Goal: Information Seeking & Learning: Learn about a topic

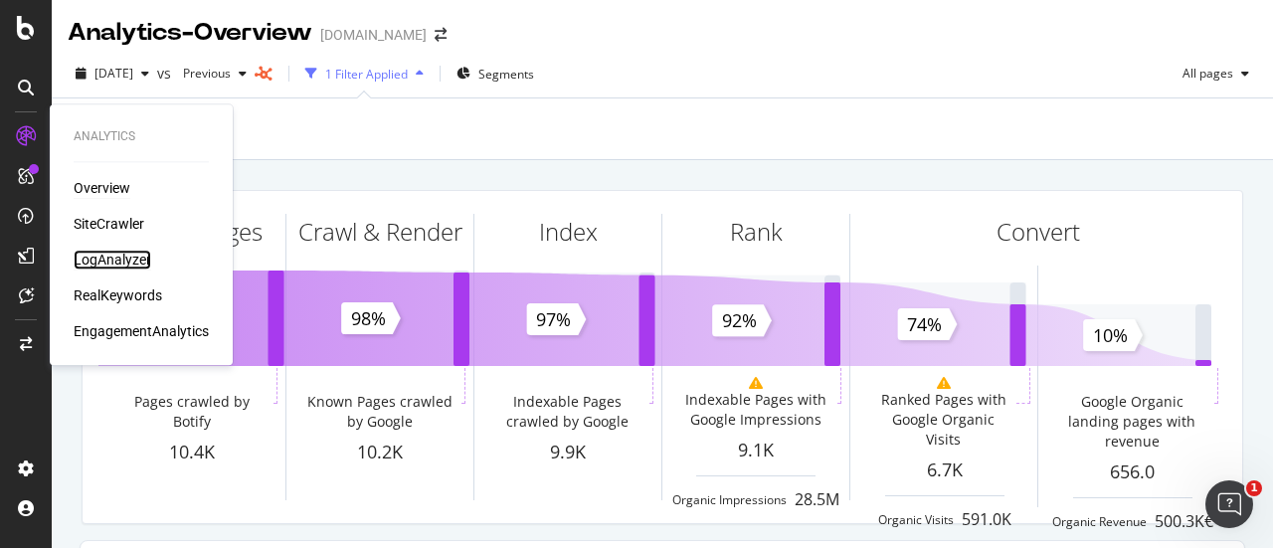
click at [134, 258] on div "LogAnalyzer" at bounding box center [113, 260] width 78 height 20
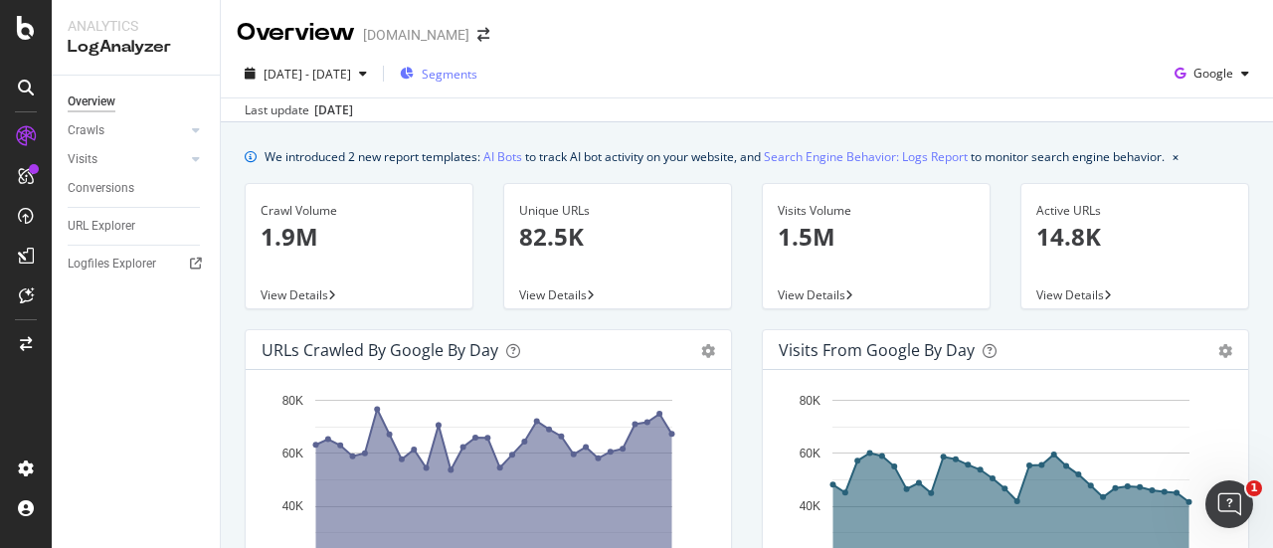
click at [477, 78] on span "Segments" at bounding box center [450, 74] width 56 height 17
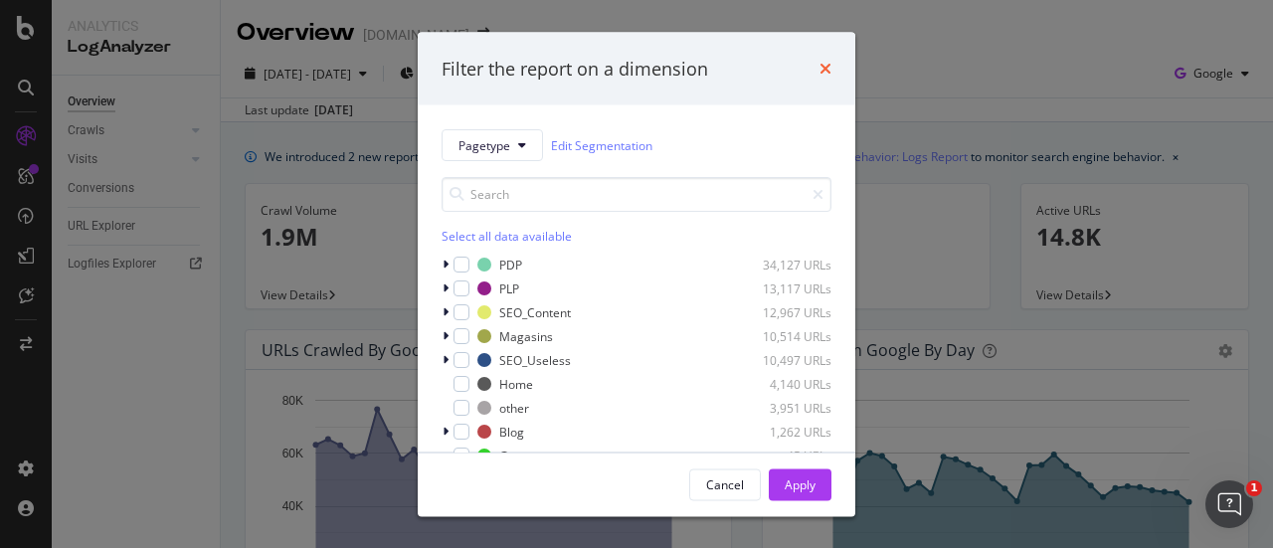
click at [829, 61] on icon "times" at bounding box center [826, 69] width 12 height 16
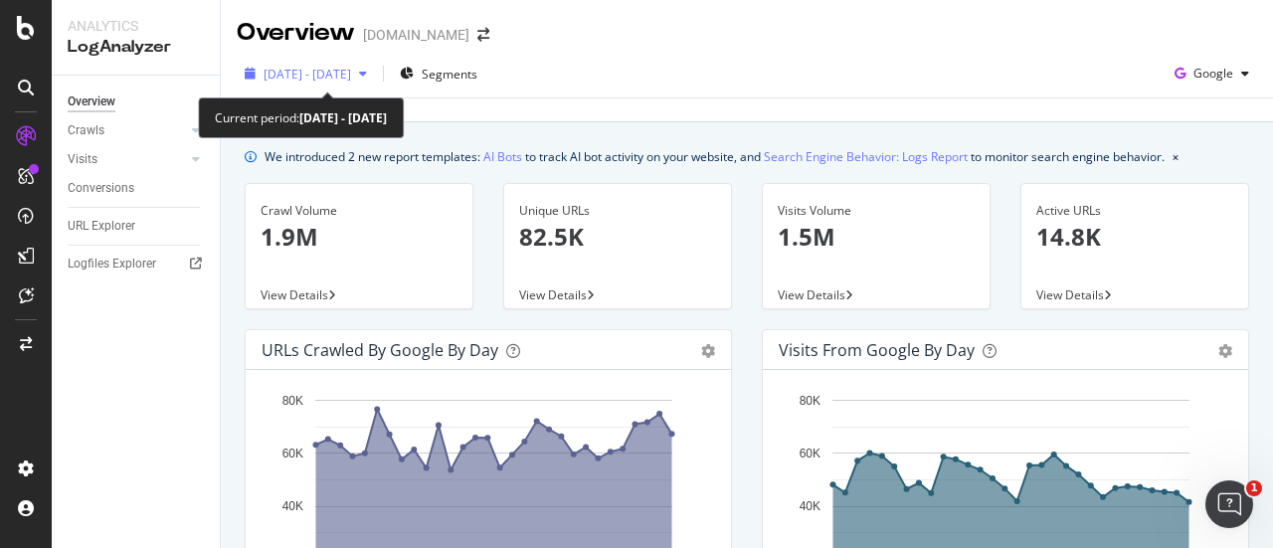
click at [367, 72] on icon "button" at bounding box center [363, 74] width 8 height 12
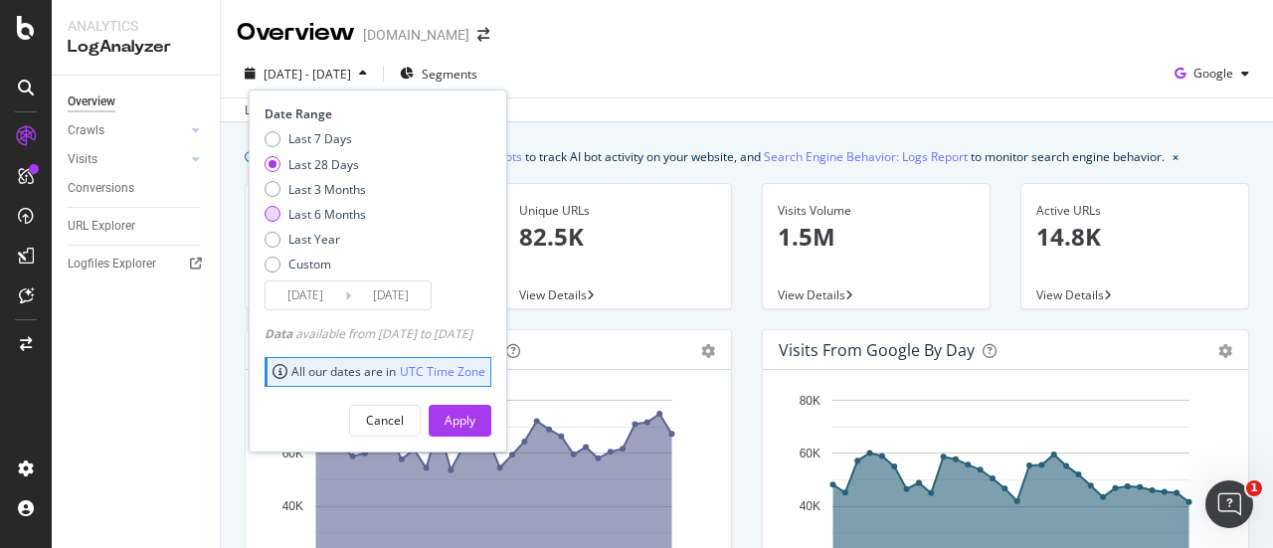
click at [320, 209] on div "Last 6 Months" at bounding box center [327, 214] width 78 height 17
type input "[DATE]"
click at [475, 425] on div "Apply" at bounding box center [460, 420] width 31 height 17
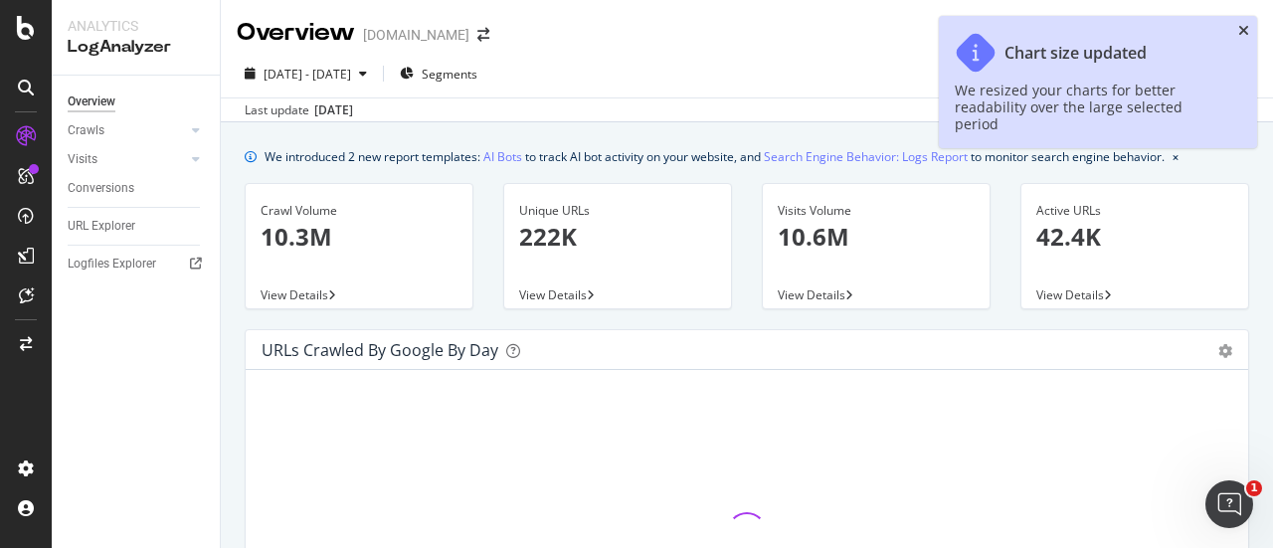
click at [1241, 29] on icon "close toast" at bounding box center [1243, 31] width 11 height 14
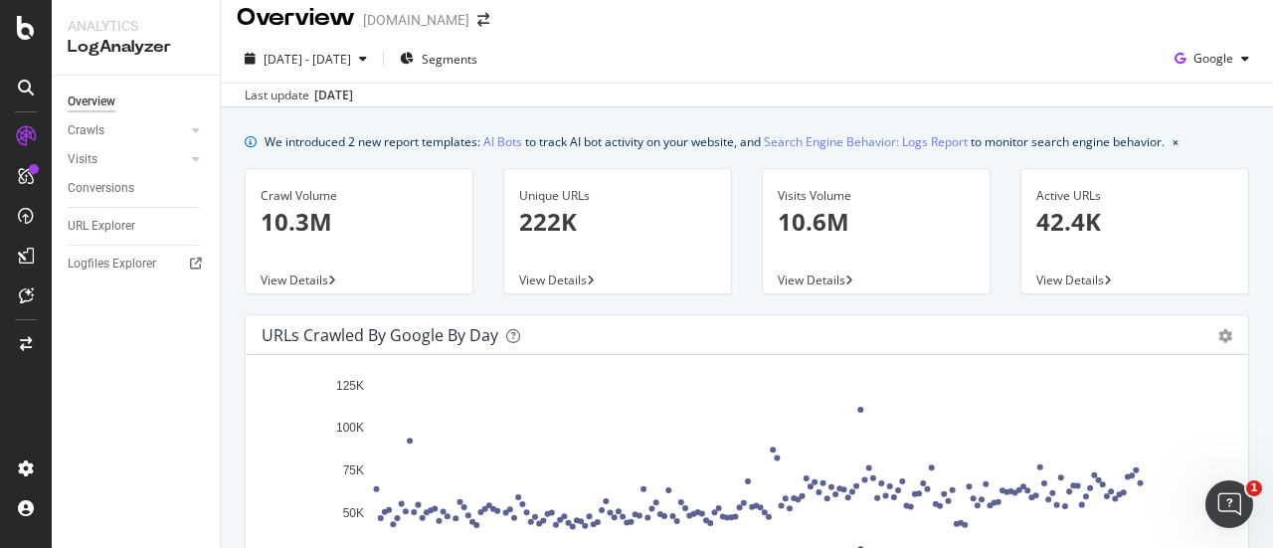
scroll to position [16, 0]
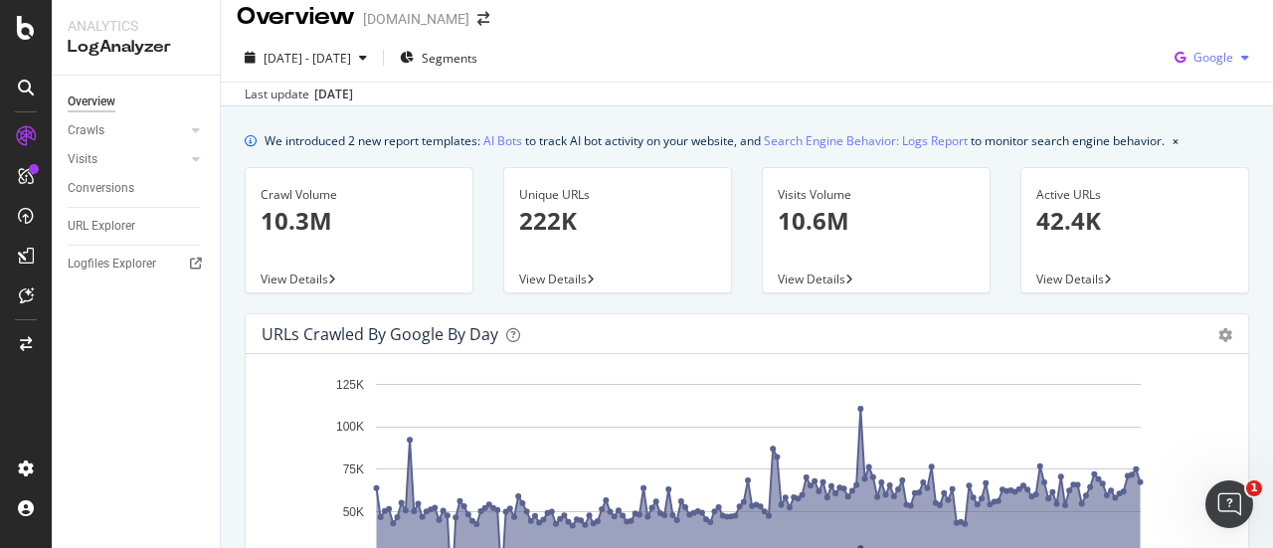
click at [1211, 57] on span "Google" at bounding box center [1213, 57] width 40 height 17
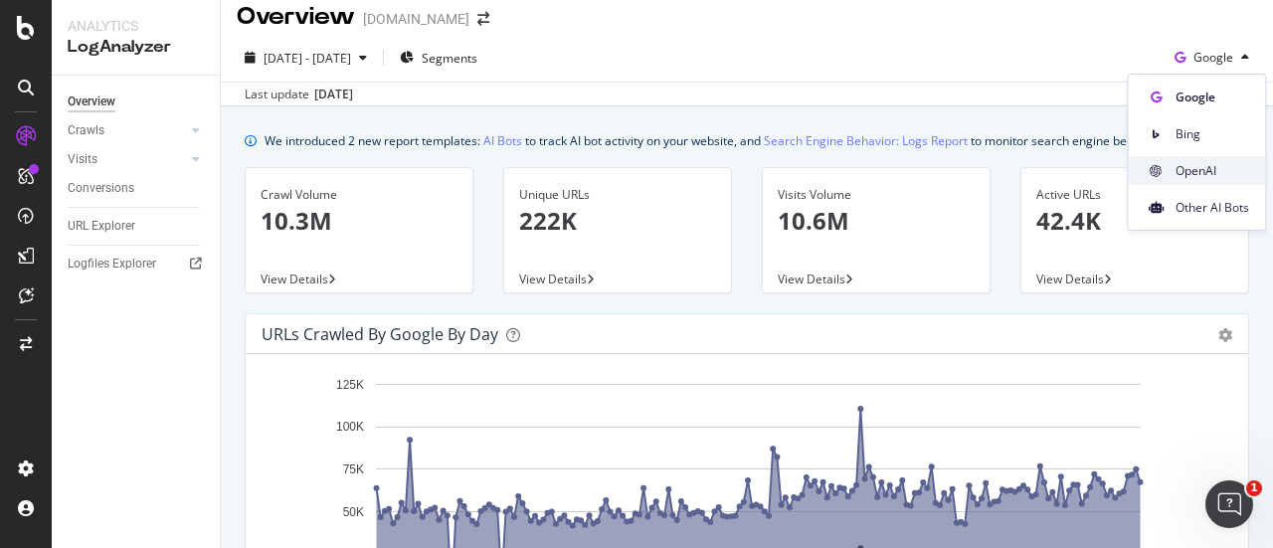
drag, startPoint x: 1191, startPoint y: 162, endPoint x: 1191, endPoint y: 180, distance: 17.9
click at [1191, 180] on div "OpenAI" at bounding box center [1196, 170] width 137 height 29
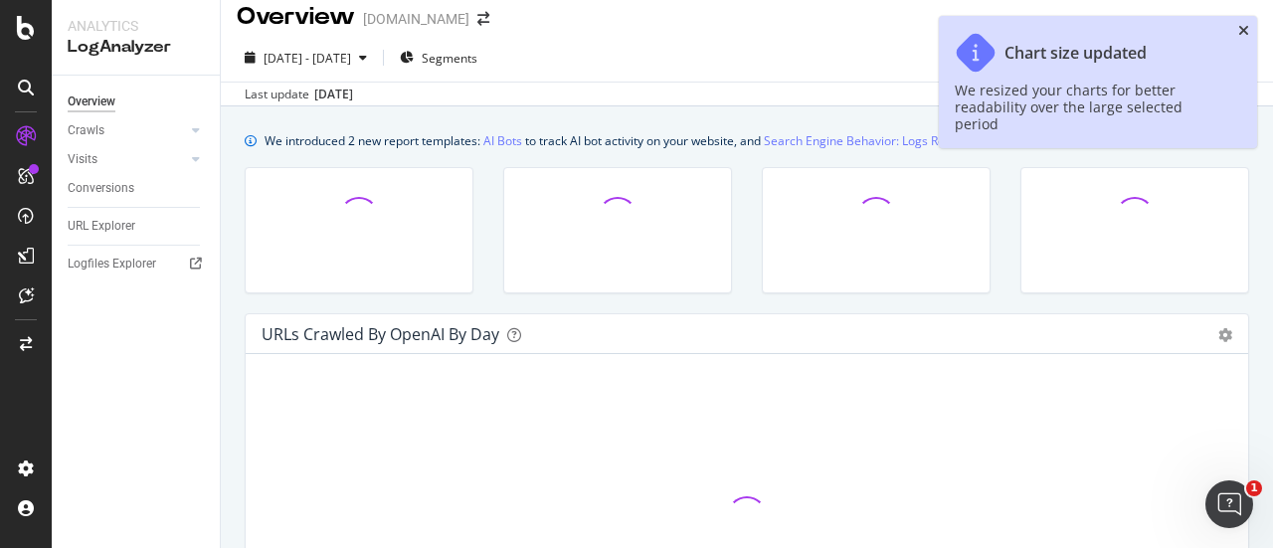
click at [1245, 35] on icon "close toast" at bounding box center [1243, 31] width 11 height 14
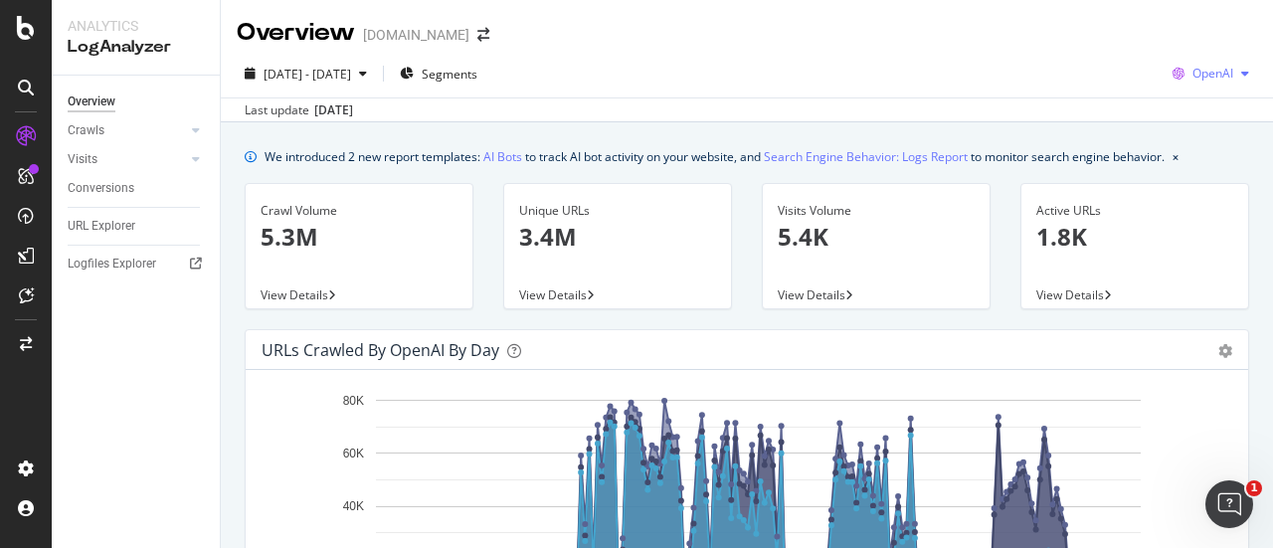
click at [1204, 79] on span "OpenAI" at bounding box center [1212, 73] width 41 height 17
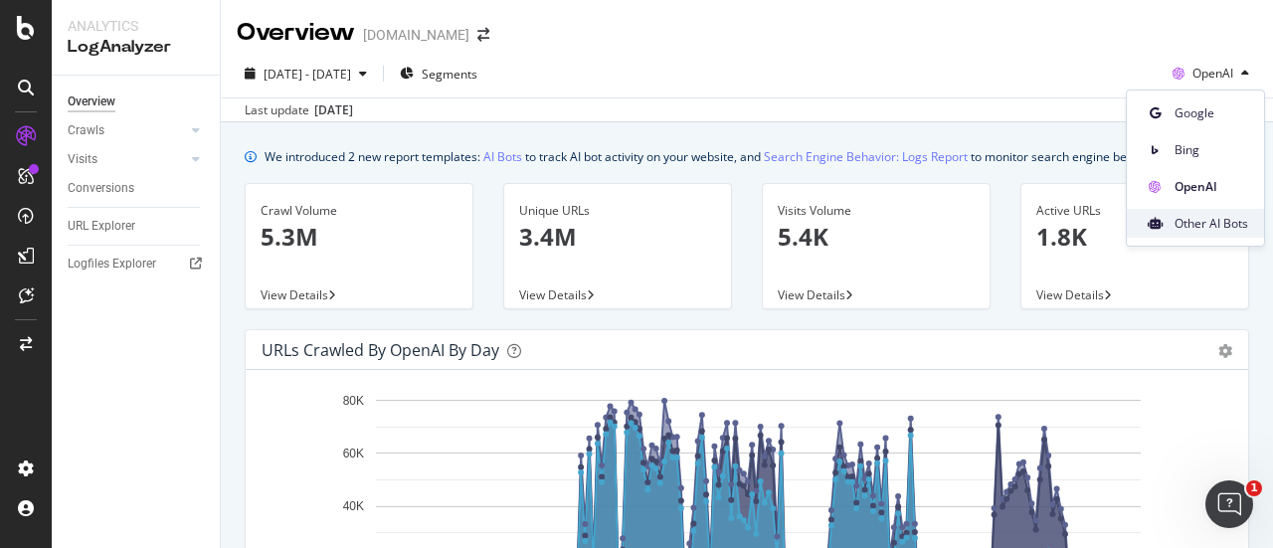
click at [1195, 224] on span "Other AI Bots" at bounding box center [1212, 224] width 74 height 18
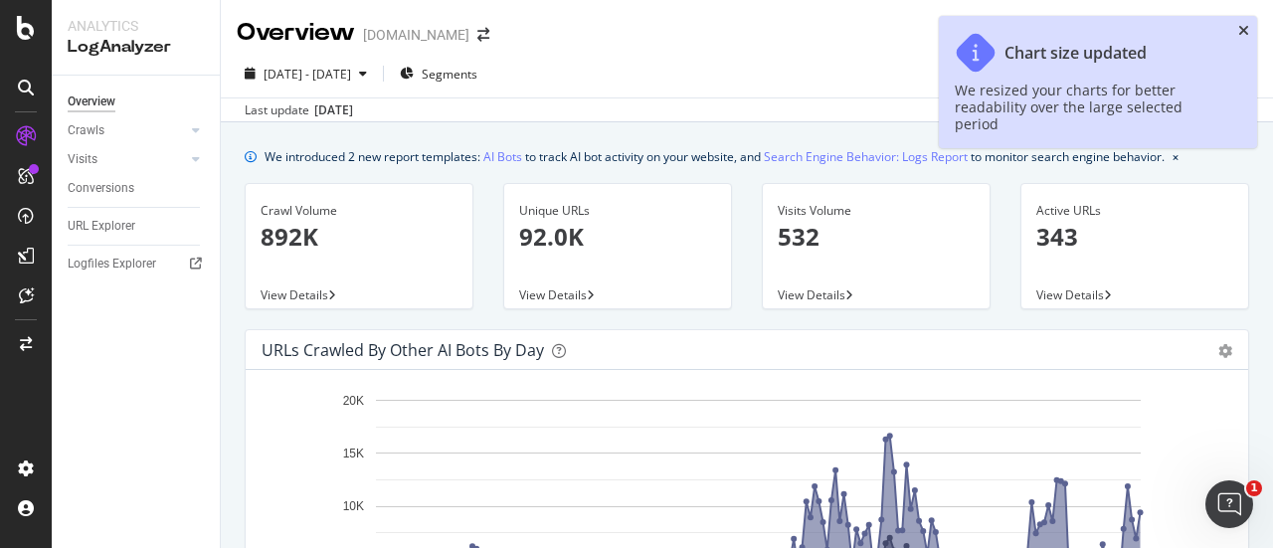
click at [1238, 28] on icon "close toast" at bounding box center [1243, 31] width 11 height 14
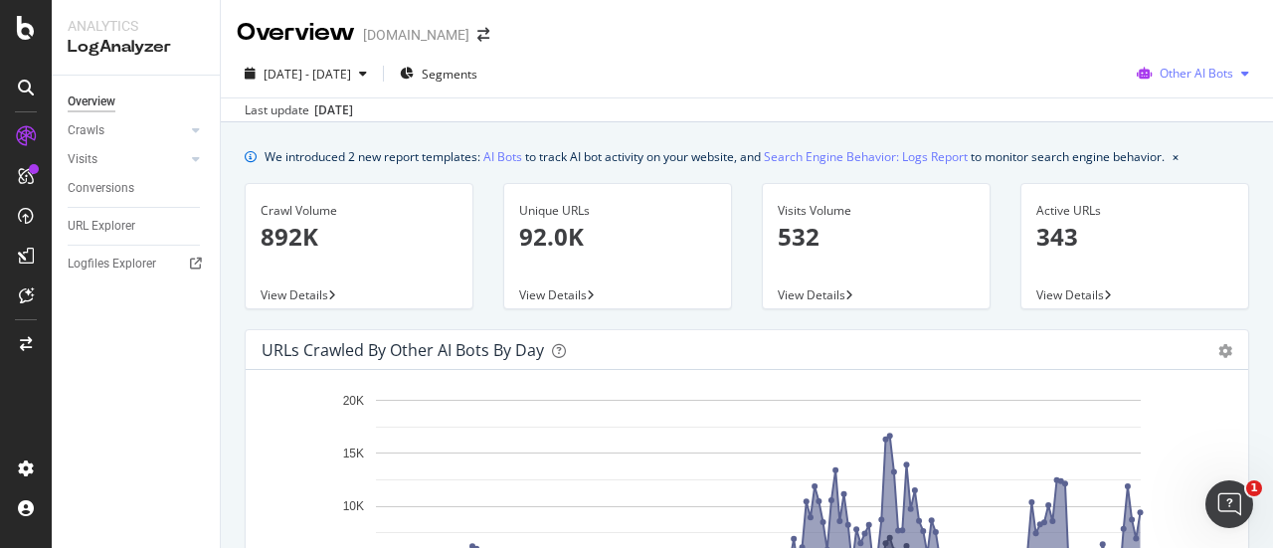
click at [1160, 71] on span "Other AI Bots" at bounding box center [1197, 73] width 74 height 17
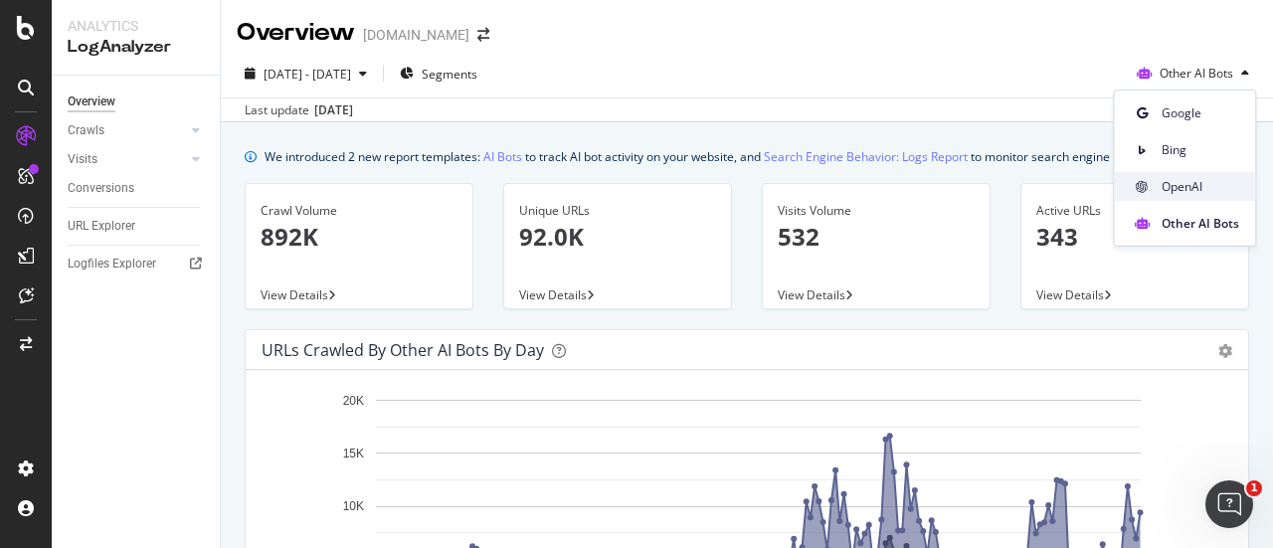
click at [1185, 179] on span "OpenAI" at bounding box center [1201, 187] width 78 height 18
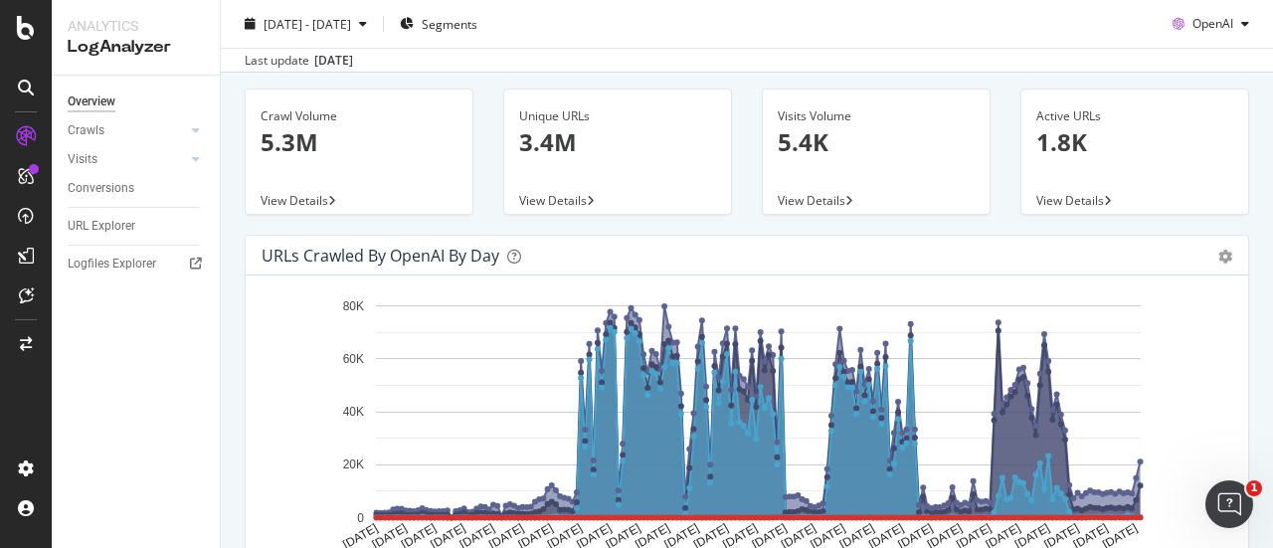
scroll to position [102, 0]
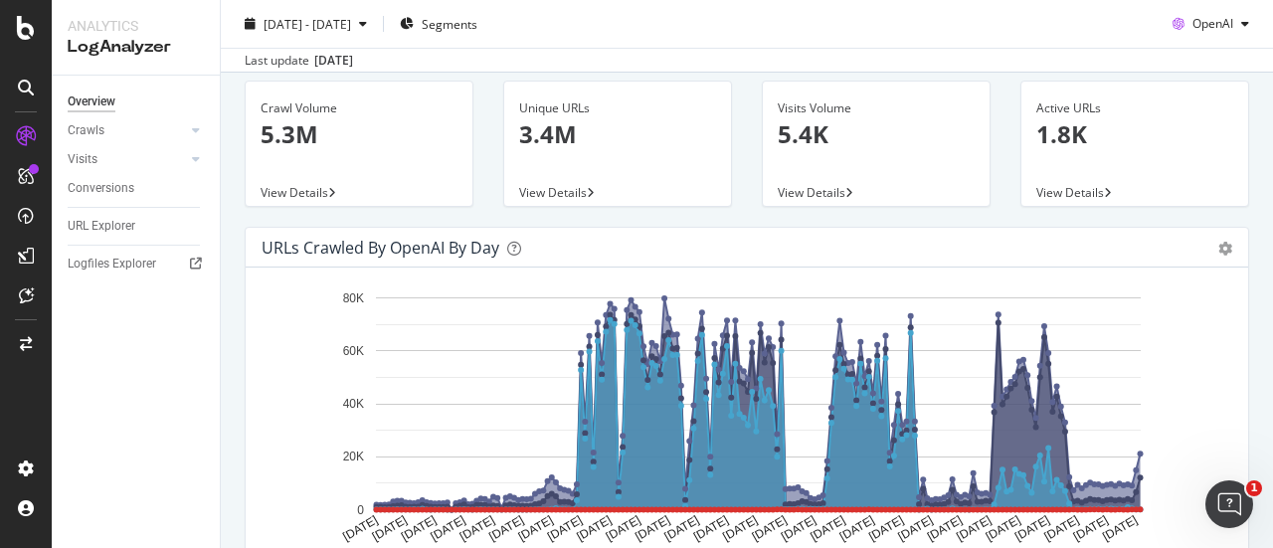
click at [1232, 338] on div "Hold CTRL while clicking to filter the report. [DATE] [DATE] [DATE] [DATE] [DAT…" at bounding box center [747, 447] width 1003 height 358
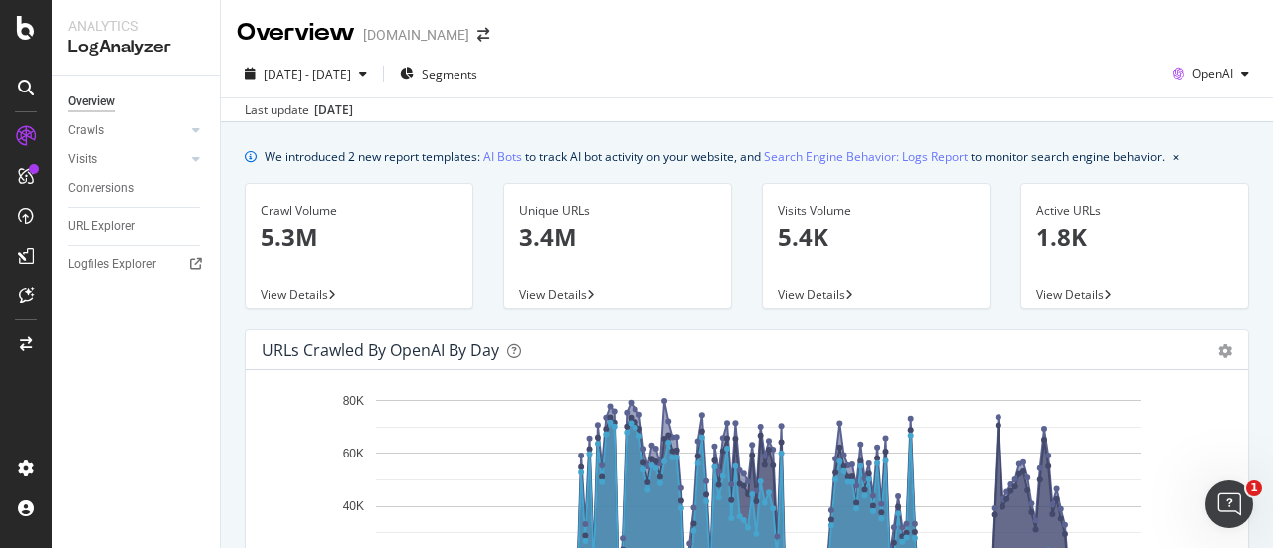
scroll to position [12, 0]
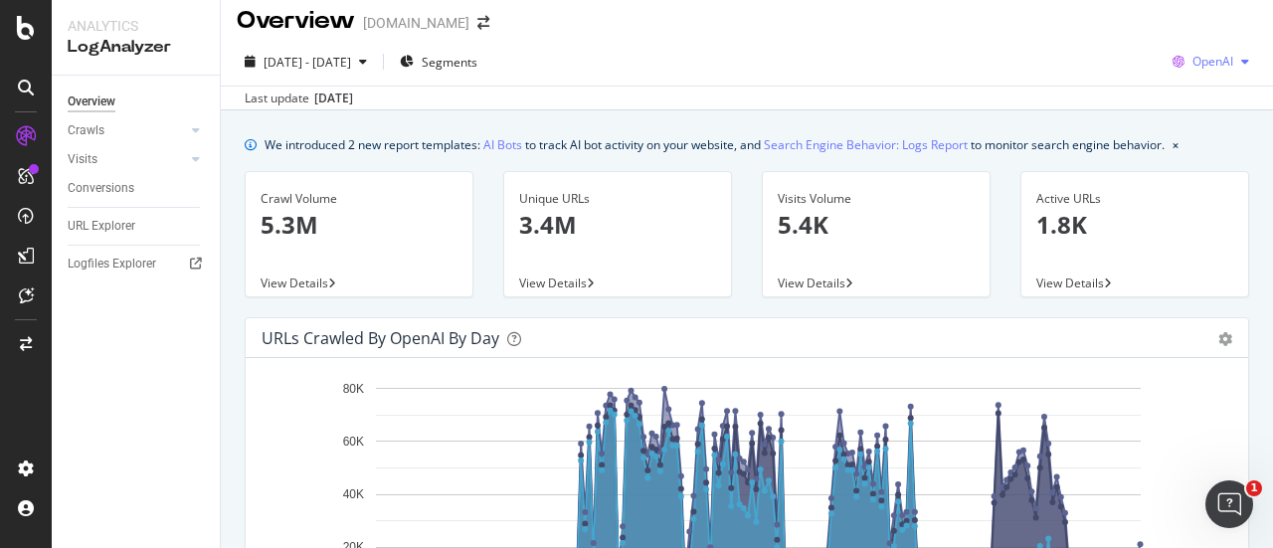
click at [1192, 53] on span "OpenAI" at bounding box center [1212, 61] width 41 height 17
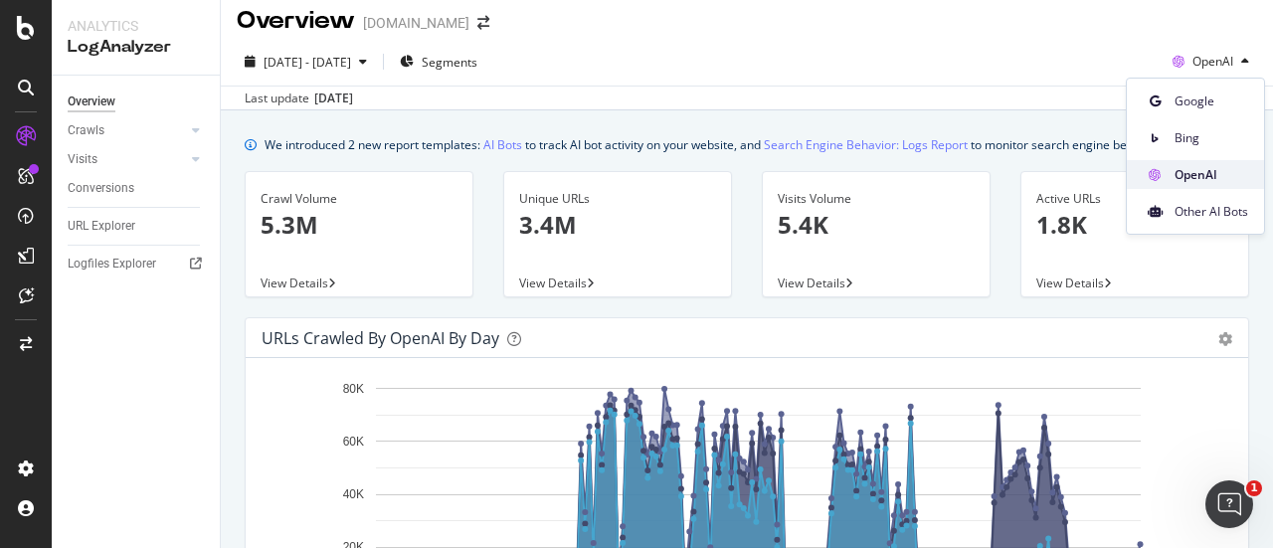
click at [1191, 173] on span "OpenAI" at bounding box center [1212, 175] width 74 height 18
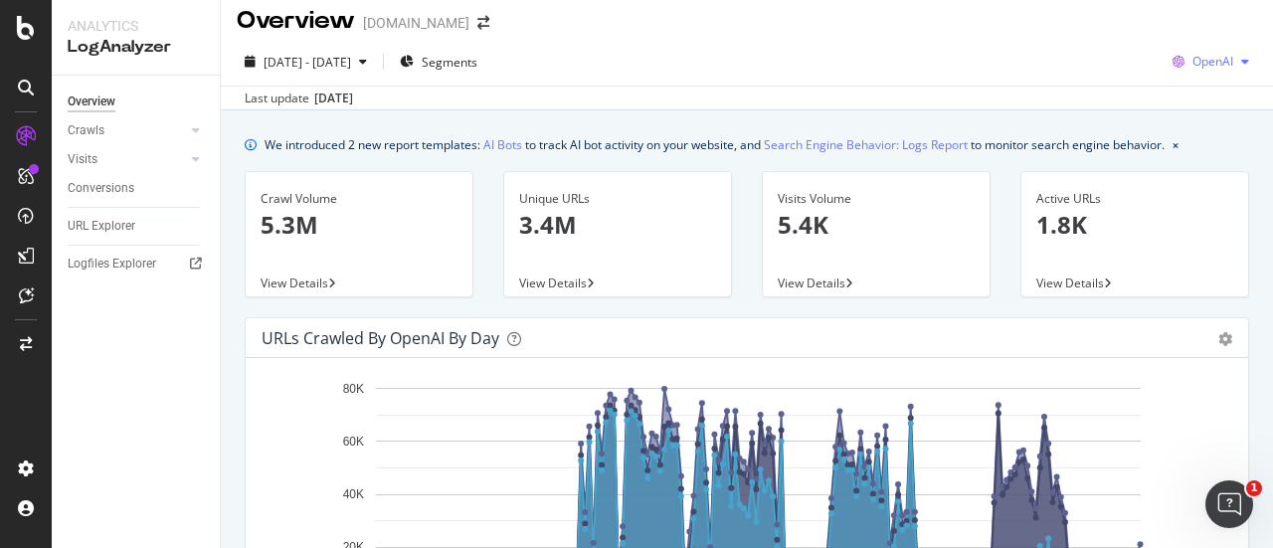
click at [1192, 60] on span "OpenAI" at bounding box center [1212, 61] width 41 height 17
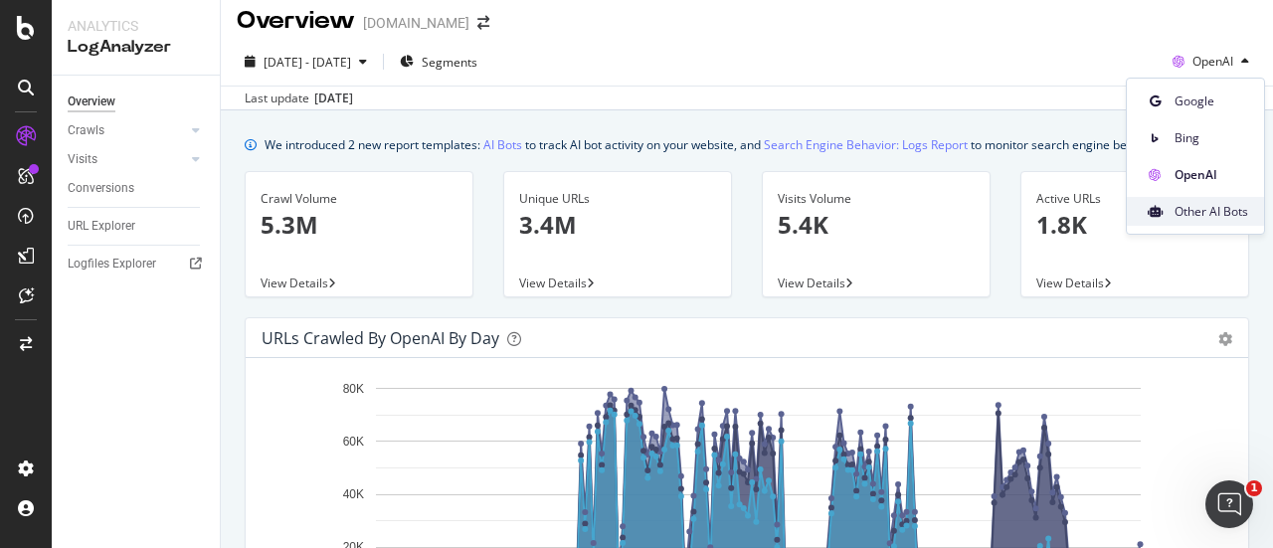
click at [1203, 220] on span "Other AI Bots" at bounding box center [1212, 212] width 74 height 18
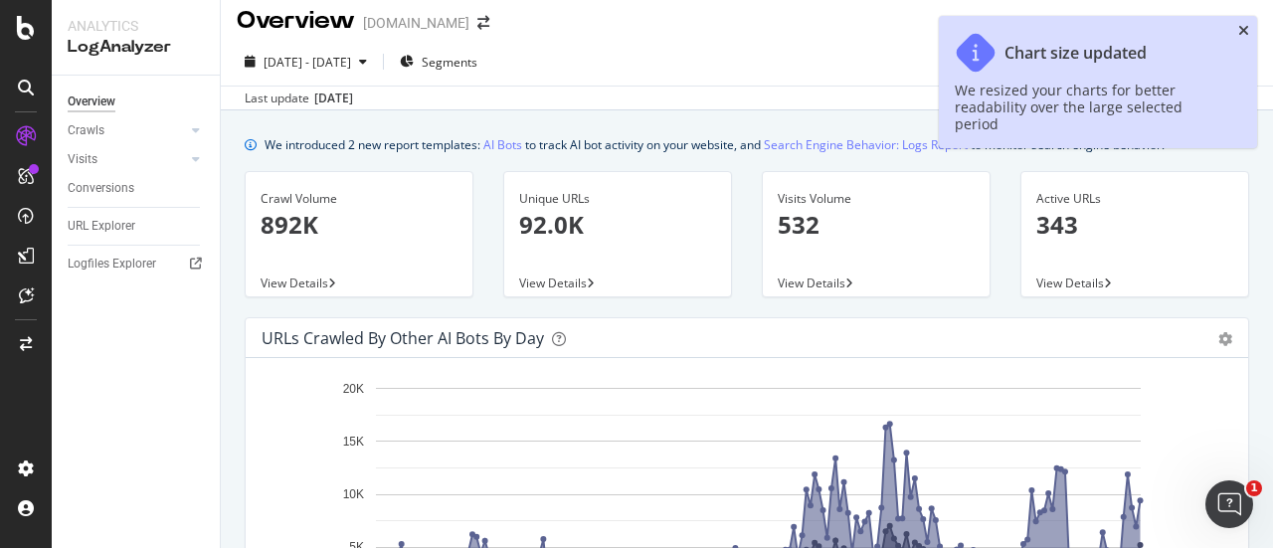
click at [1245, 31] on icon "close toast" at bounding box center [1243, 31] width 11 height 14
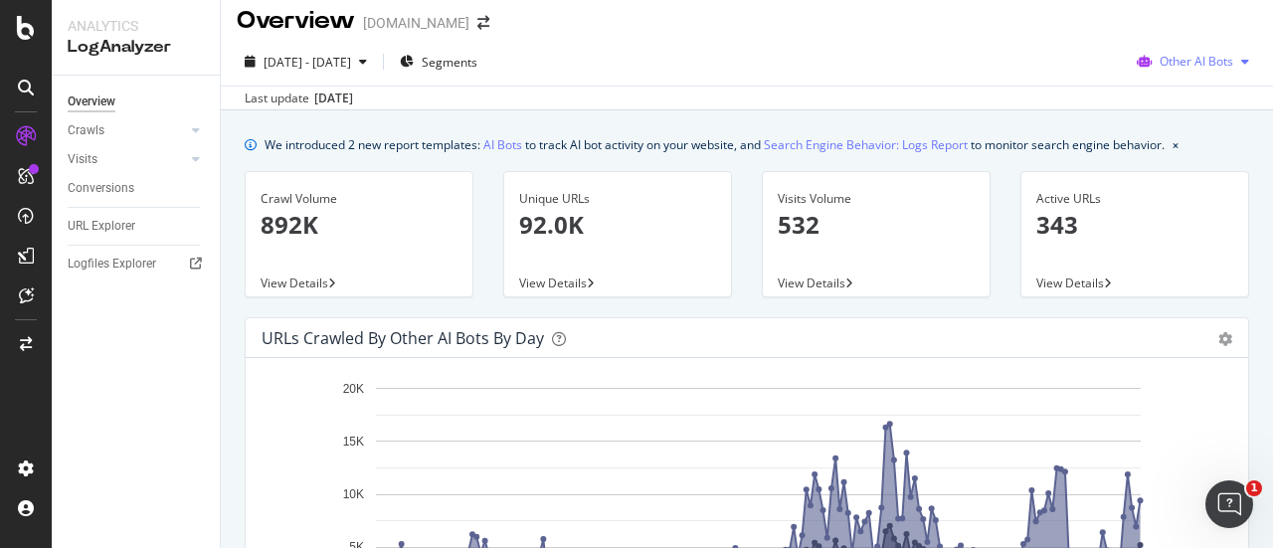
click at [1233, 64] on div "button" at bounding box center [1245, 62] width 24 height 12
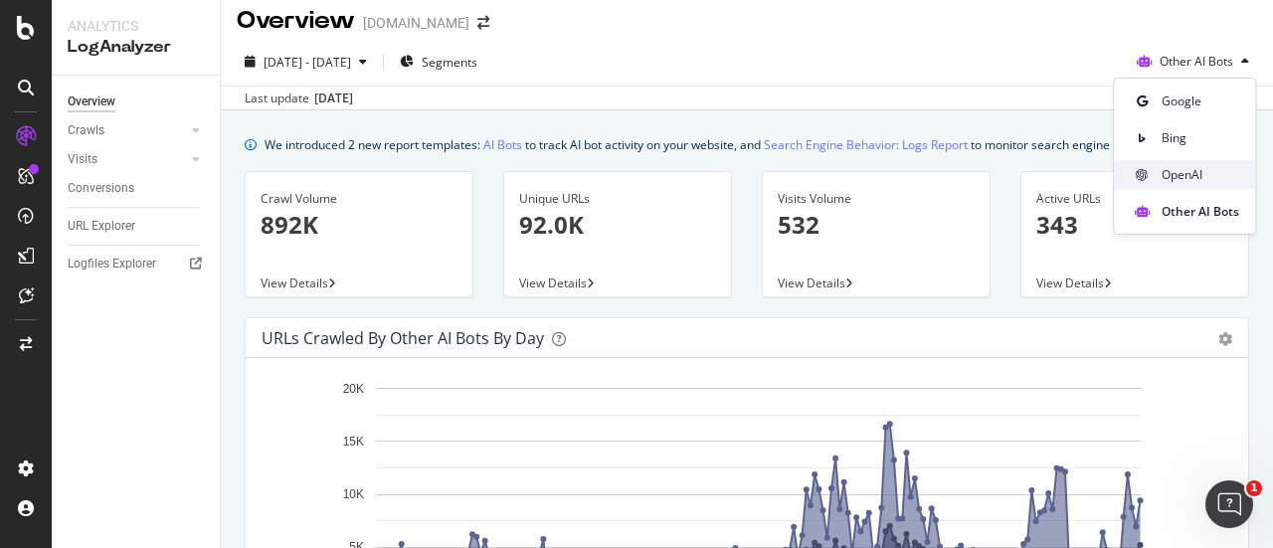
click at [1188, 162] on div "OpenAI" at bounding box center [1184, 174] width 141 height 29
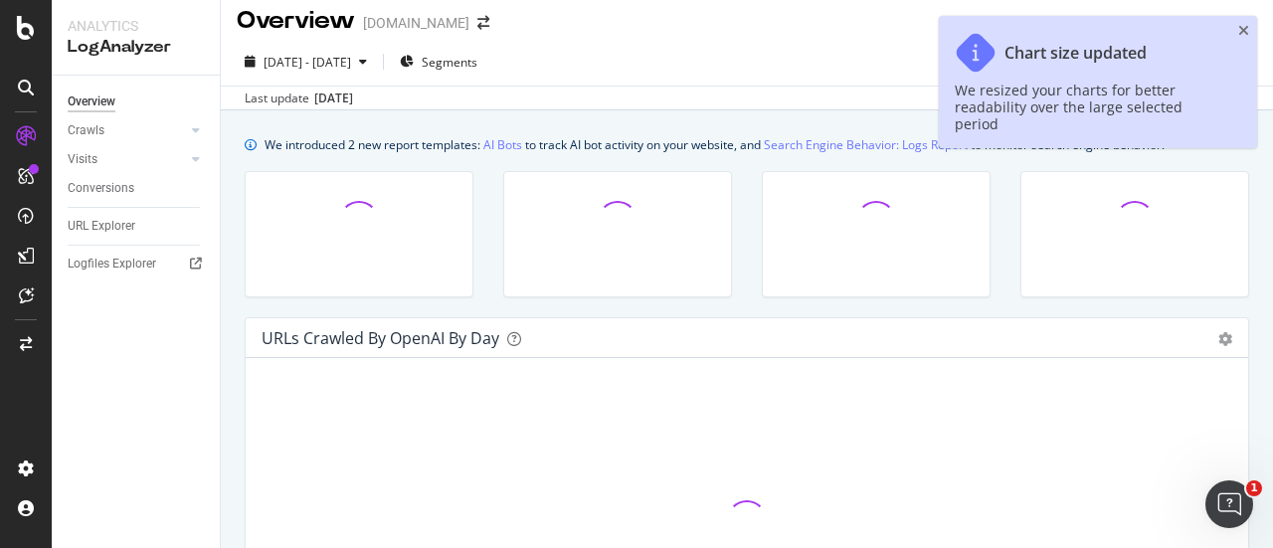
click at [1237, 28] on div "Chart size updated We resized your charts for better readability over the large…" at bounding box center [1098, 82] width 318 height 132
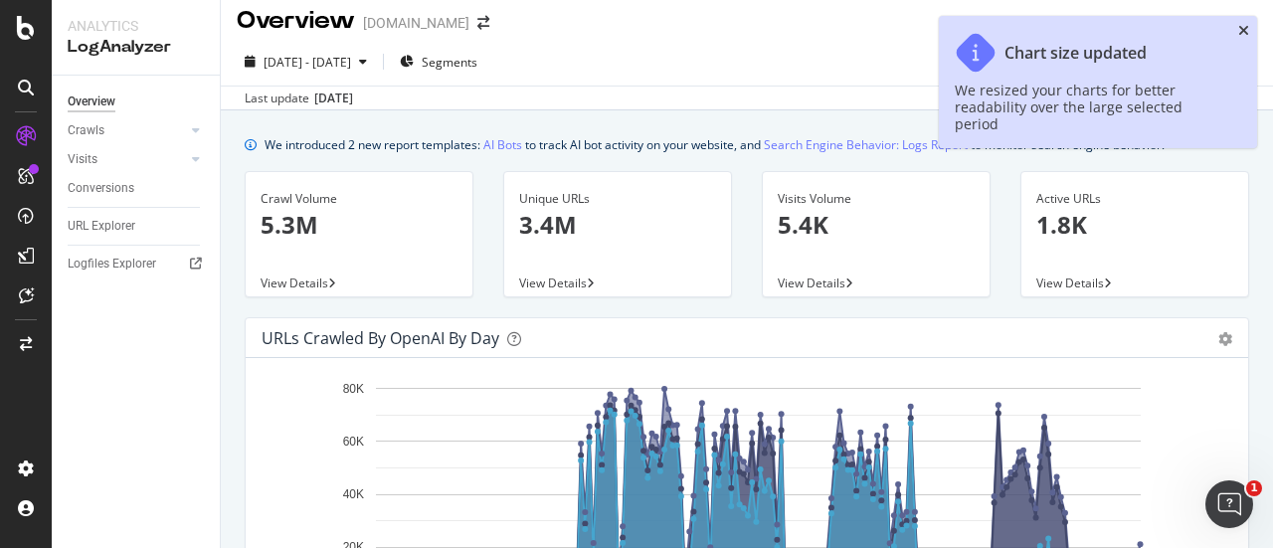
click at [1241, 28] on icon "close toast" at bounding box center [1243, 31] width 11 height 14
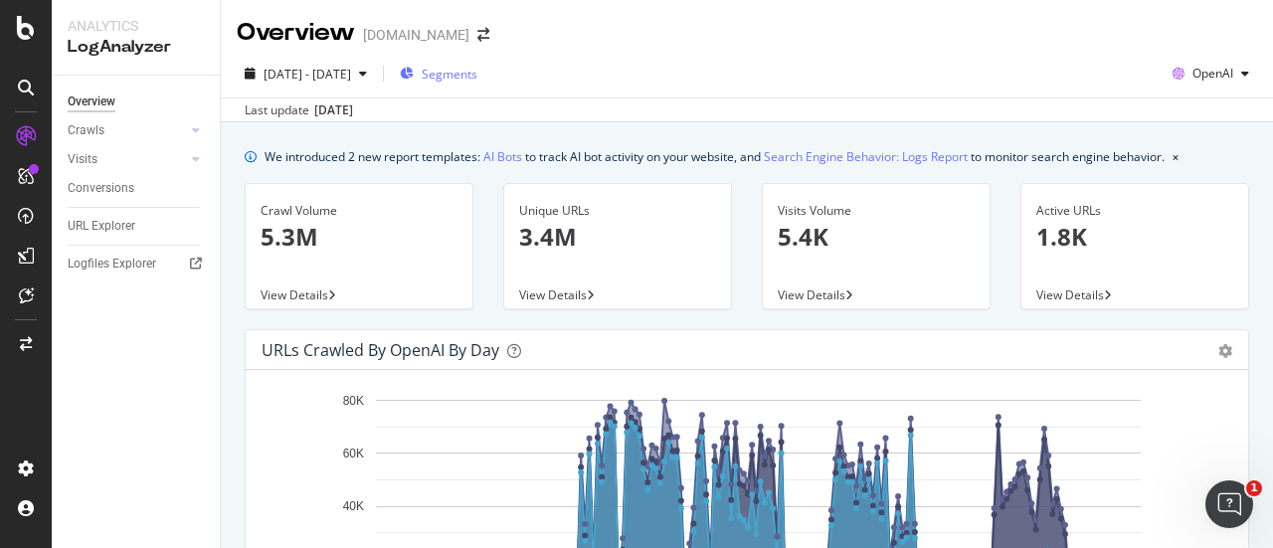
click at [473, 63] on div "Segments" at bounding box center [439, 74] width 78 height 30
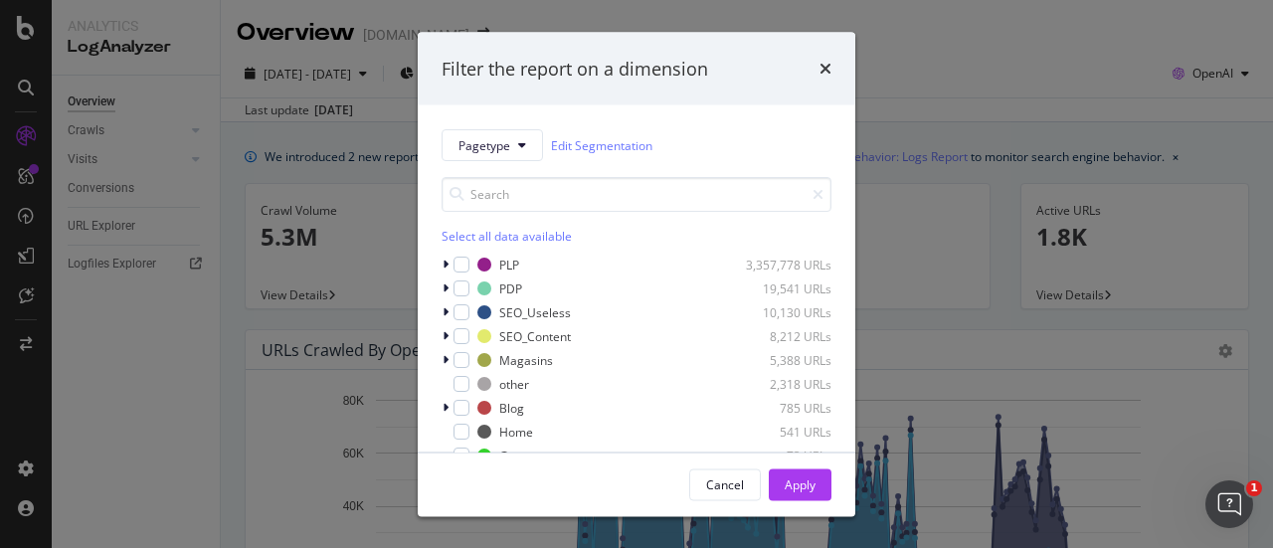
click at [937, 144] on div "Filter the report on a dimension Pagetype Edit Segmentation Select all data ava…" at bounding box center [636, 274] width 1273 height 548
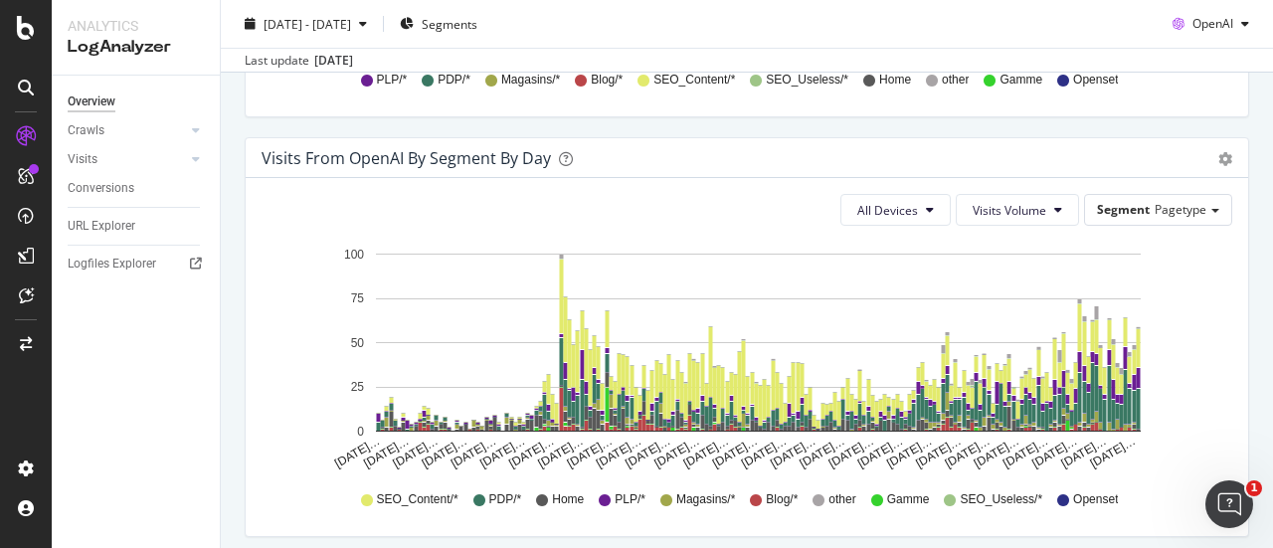
scroll to position [1454, 0]
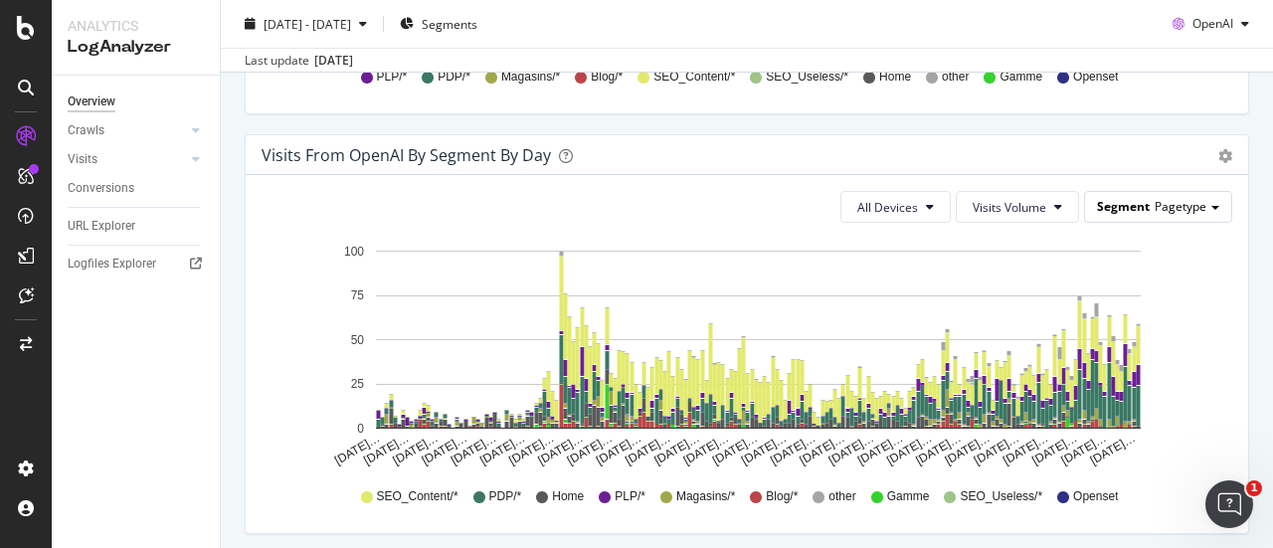
click at [1171, 205] on span "Pagetype" at bounding box center [1181, 206] width 52 height 17
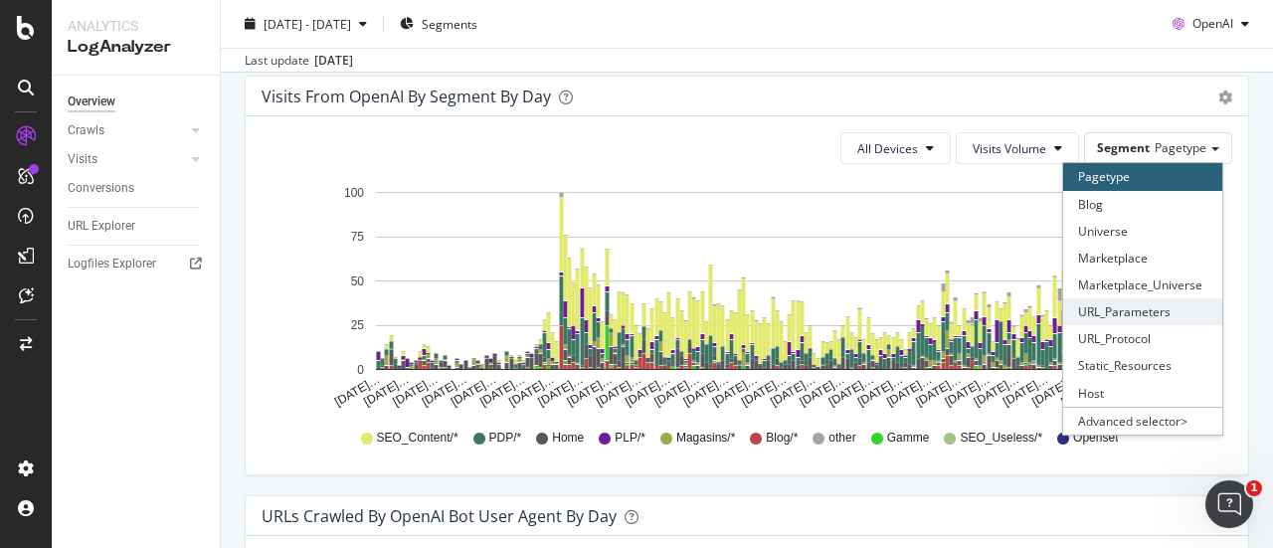
scroll to position [1525, 0]
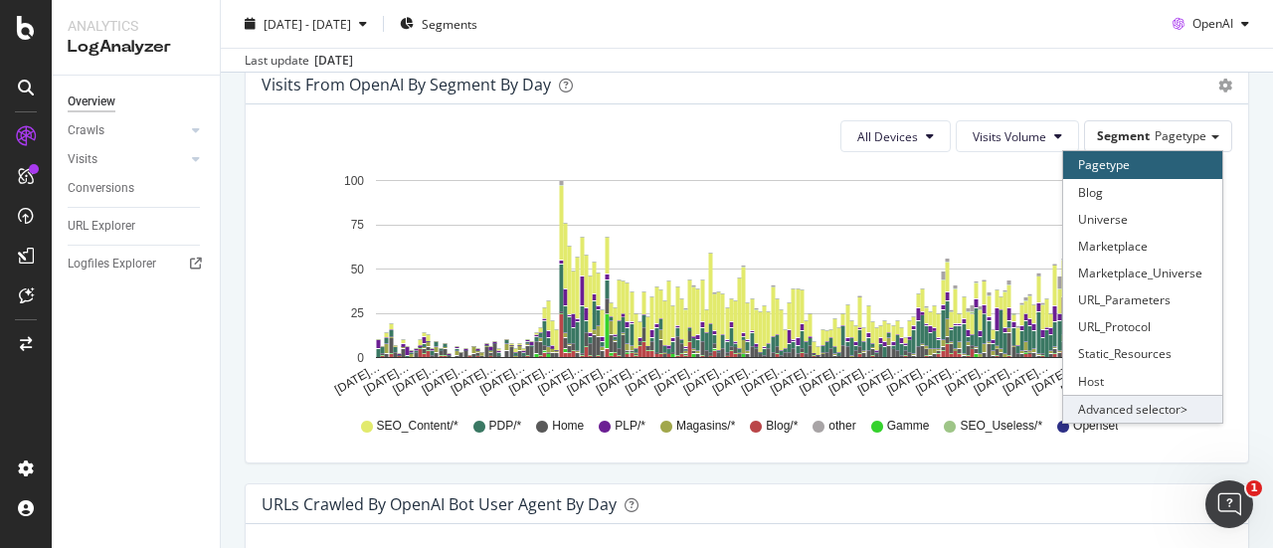
click at [1138, 408] on div "Advanced selector >" at bounding box center [1142, 409] width 159 height 28
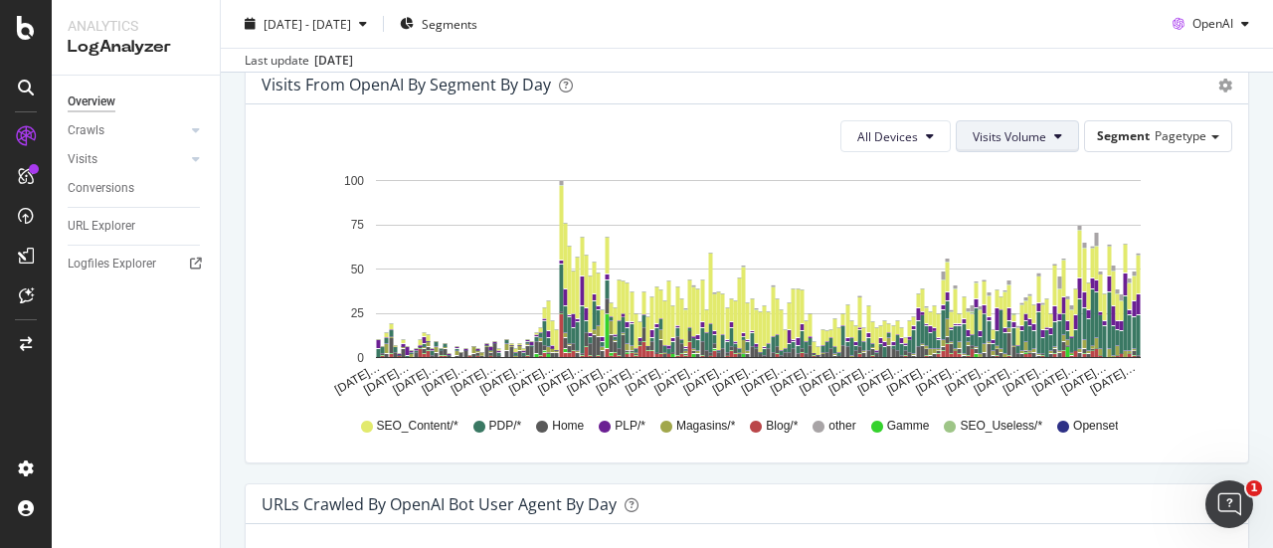
click at [1005, 130] on span "Visits Volume" at bounding box center [1010, 136] width 74 height 17
click at [886, 142] on button "All Devices" at bounding box center [895, 136] width 110 height 32
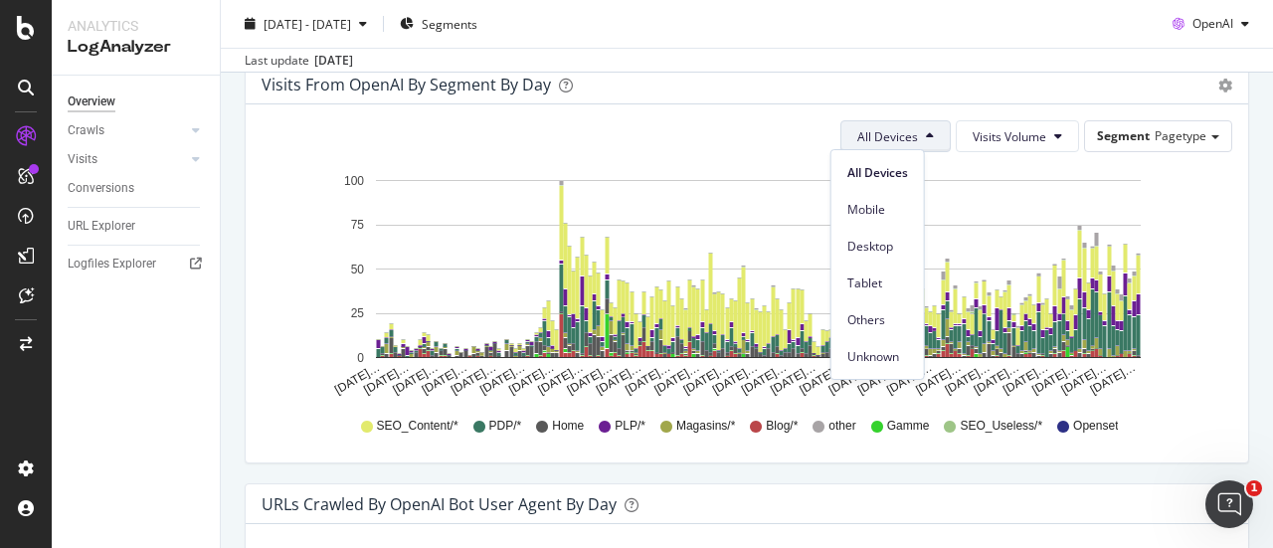
click at [889, 141] on span "All Devices" at bounding box center [887, 136] width 61 height 17
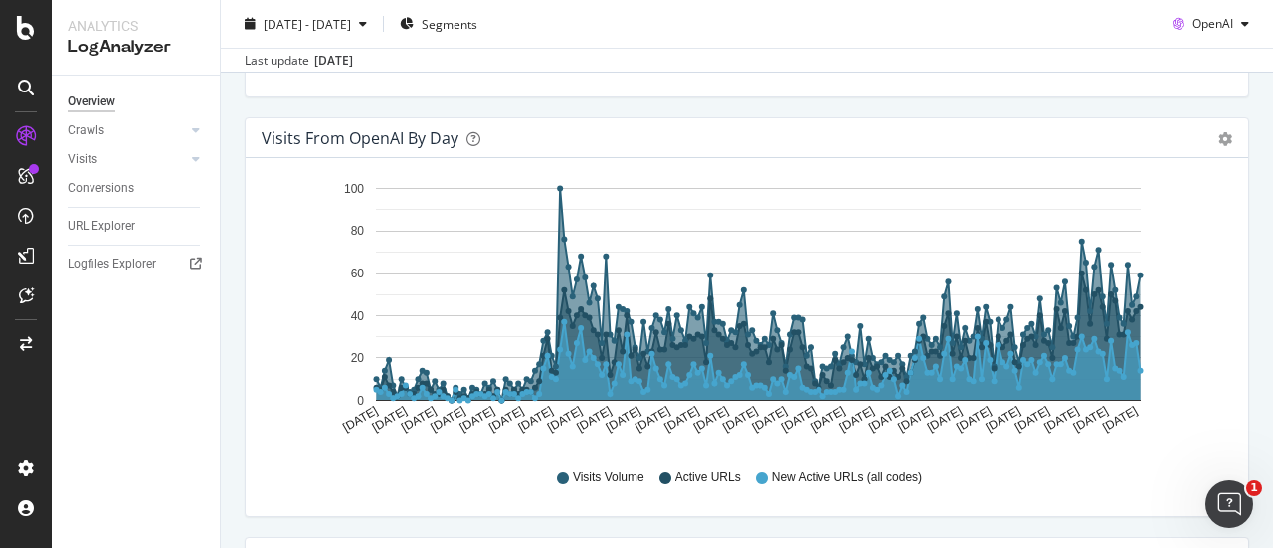
scroll to position [631, 0]
